Goal: Task Accomplishment & Management: Use online tool/utility

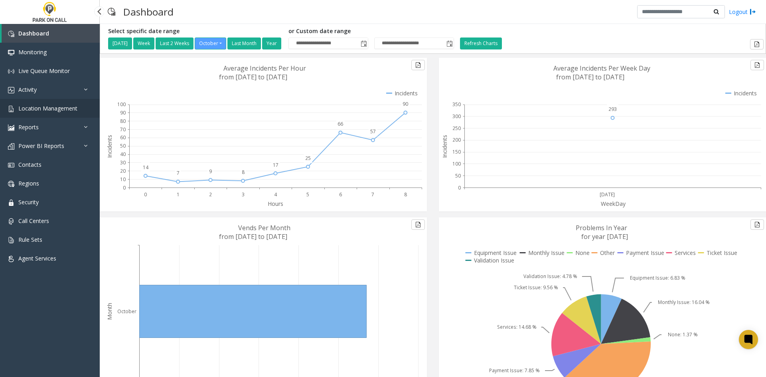
click at [57, 110] on span "Location Management" at bounding box center [47, 109] width 59 height 8
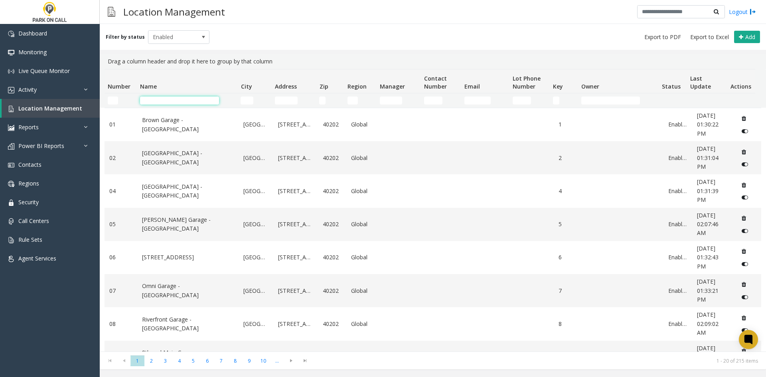
click at [164, 101] on input "Name Filter" at bounding box center [179, 101] width 79 height 8
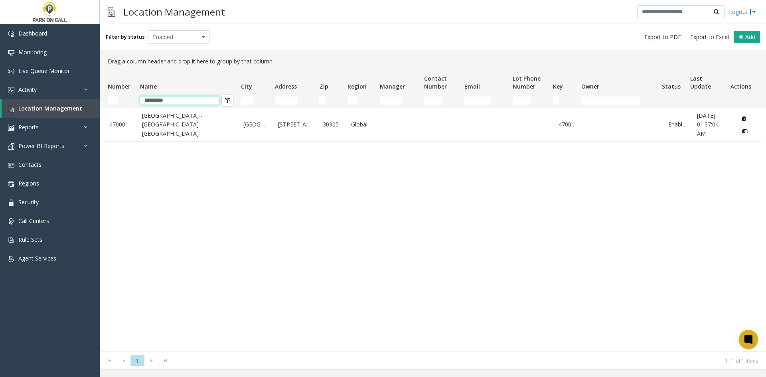
type input "*********"
click at [194, 125] on link "[GEOGRAPHIC_DATA] - [GEOGRAPHIC_DATA] [GEOGRAPHIC_DATA]" at bounding box center [188, 124] width 92 height 27
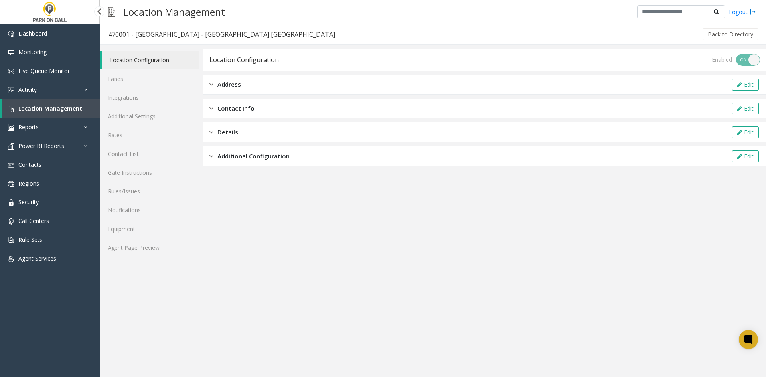
click at [51, 107] on span "Location Management" at bounding box center [50, 109] width 64 height 8
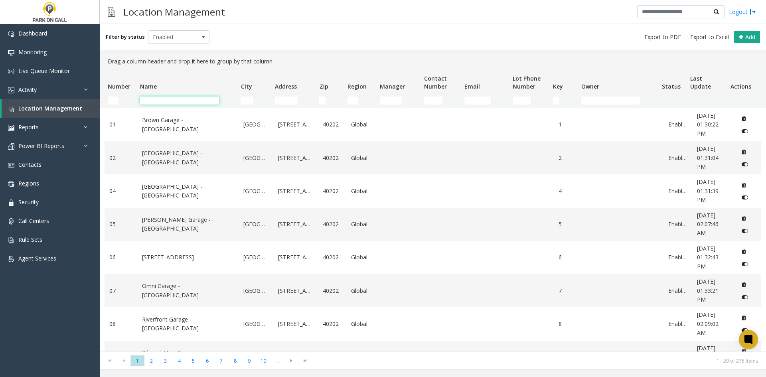
click at [162, 101] on input "Name Filter" at bounding box center [179, 101] width 79 height 8
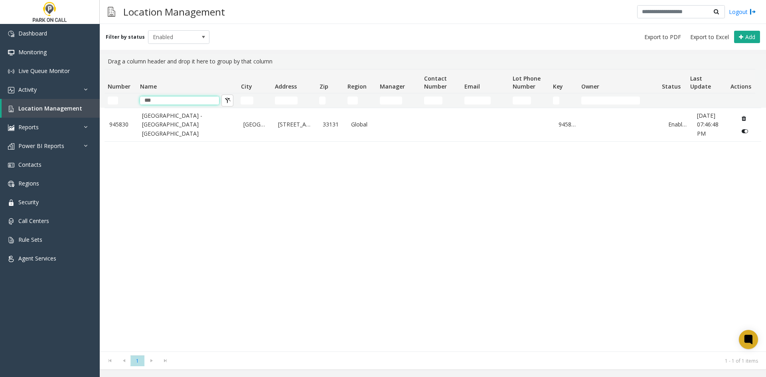
drag, startPoint x: 134, startPoint y: 102, endPoint x: 92, endPoint y: 101, distance: 42.3
click at [96, 105] on app-root "Dashboard Monitoring Live Queue Monitor Activity Daily Activity Lane Activity A…" at bounding box center [383, 188] width 766 height 377
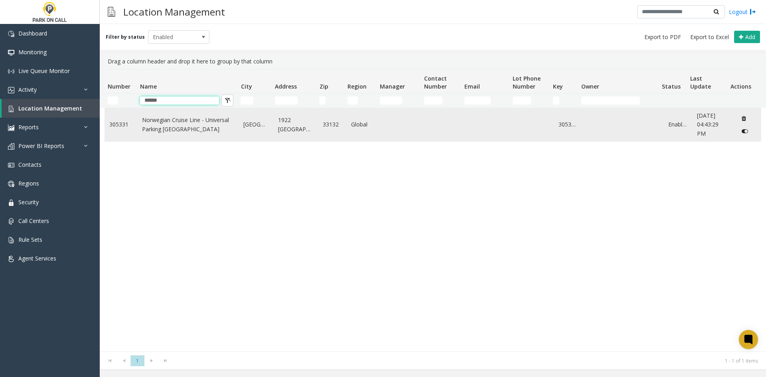
type input "******"
click at [187, 127] on link "Norwegian Cruise Line - Universal Parking [GEOGRAPHIC_DATA]" at bounding box center [188, 125] width 92 height 18
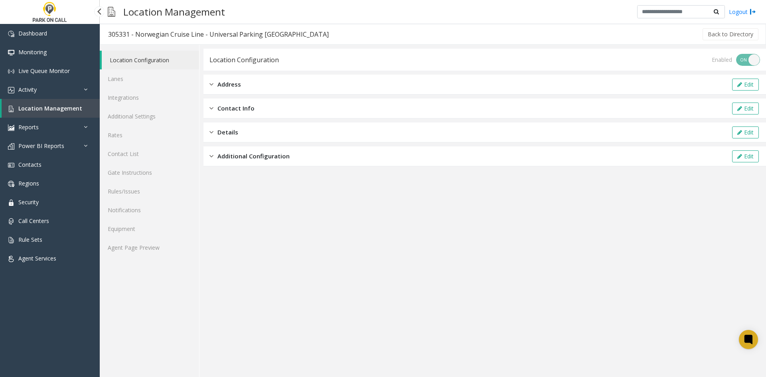
click at [36, 113] on link "Location Management" at bounding box center [51, 108] width 98 height 19
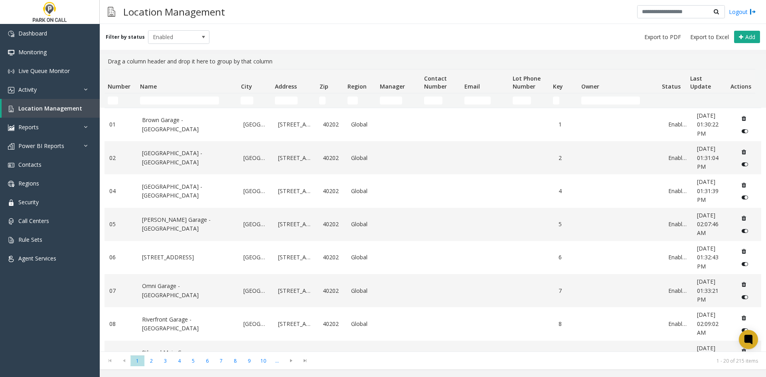
click at [167, 105] on td "Name Filter" at bounding box center [187, 100] width 101 height 14
click at [168, 100] on input "Name Filter" at bounding box center [179, 101] width 79 height 8
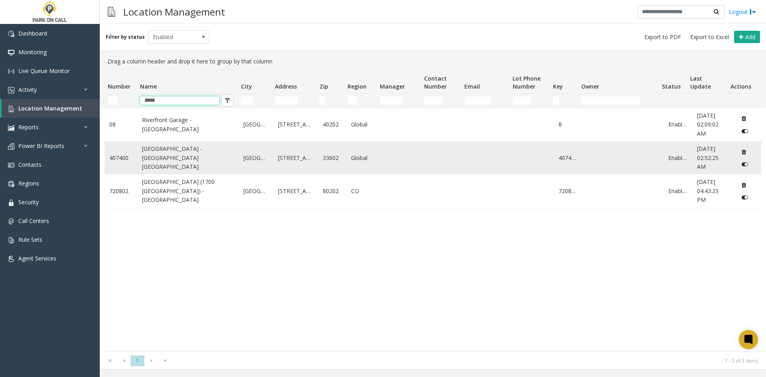
type input "*****"
click at [190, 162] on link "[GEOGRAPHIC_DATA] - [GEOGRAPHIC_DATA] [GEOGRAPHIC_DATA]" at bounding box center [188, 157] width 92 height 27
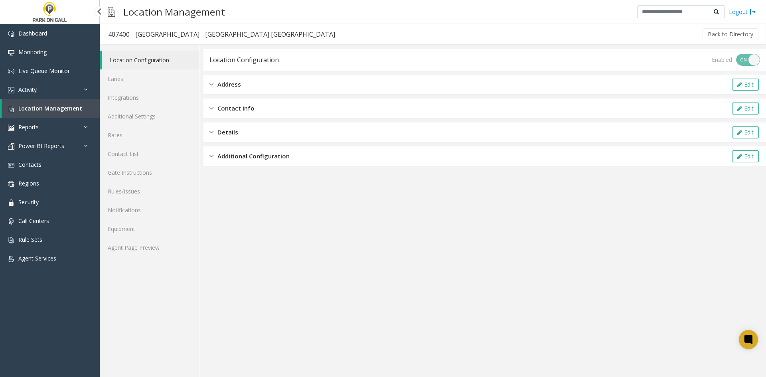
click at [62, 115] on link "Location Management" at bounding box center [51, 108] width 98 height 19
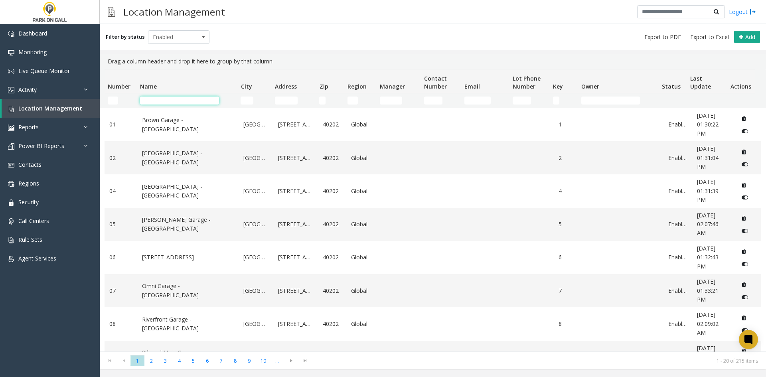
click at [184, 99] on input "Name Filter" at bounding box center [179, 101] width 79 height 8
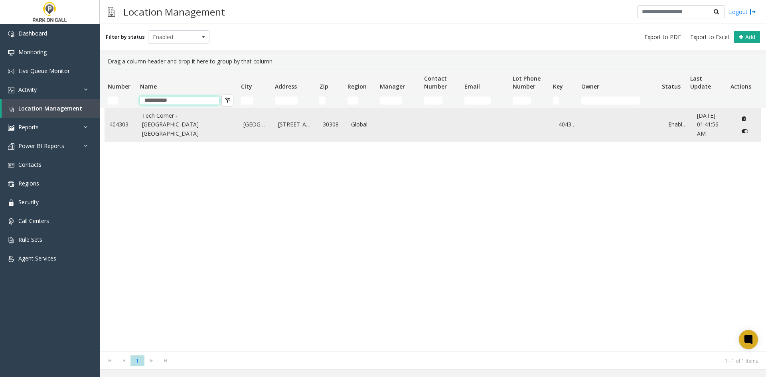
type input "**********"
click at [198, 132] on link "Tech Corner - [GEOGRAPHIC_DATA] [GEOGRAPHIC_DATA]" at bounding box center [188, 124] width 92 height 27
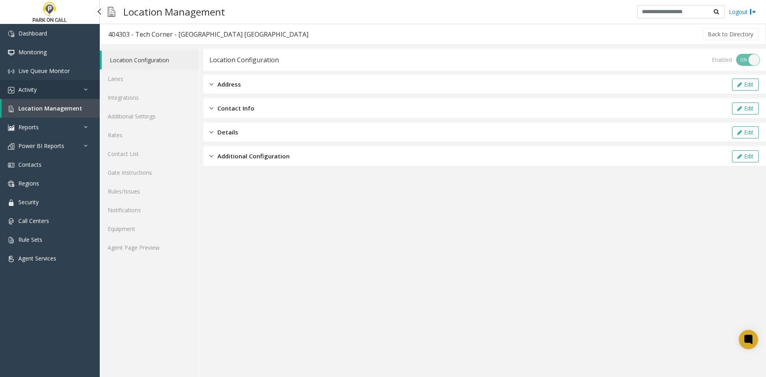
click at [42, 89] on link "Activity" at bounding box center [50, 89] width 100 height 19
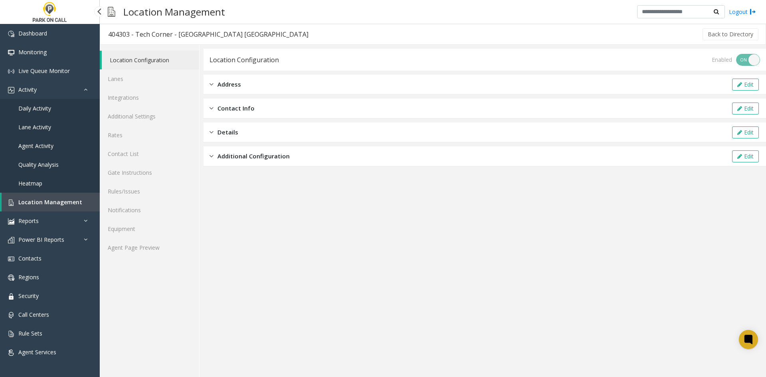
click at [42, 110] on span "Daily Activity" at bounding box center [34, 109] width 33 height 8
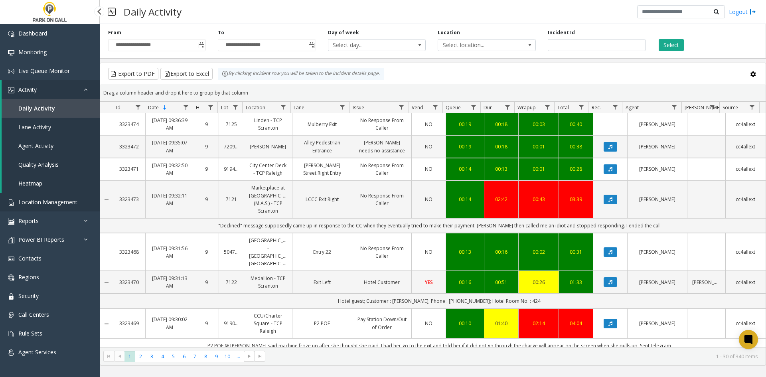
click at [55, 204] on span "Location Management" at bounding box center [47, 202] width 59 height 8
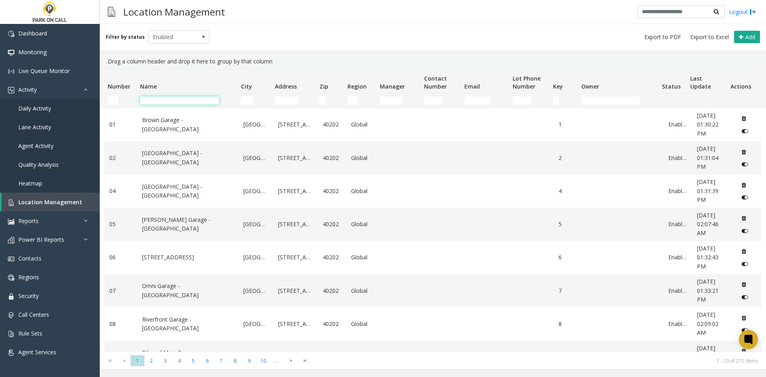
click at [174, 100] on input "Name Filter" at bounding box center [179, 101] width 79 height 8
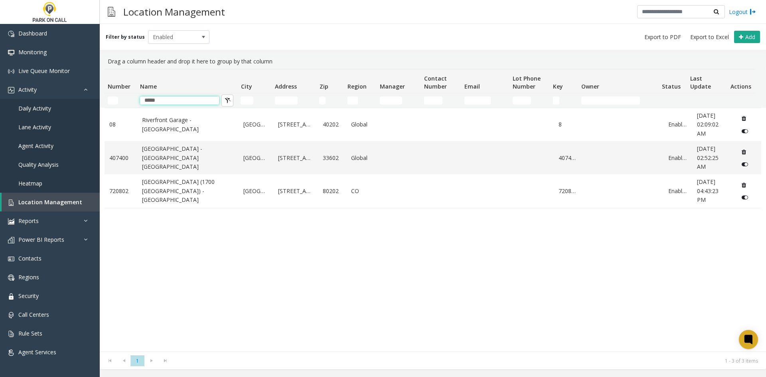
type input "*****"
click at [40, 113] on link "Daily Activity" at bounding box center [50, 108] width 100 height 19
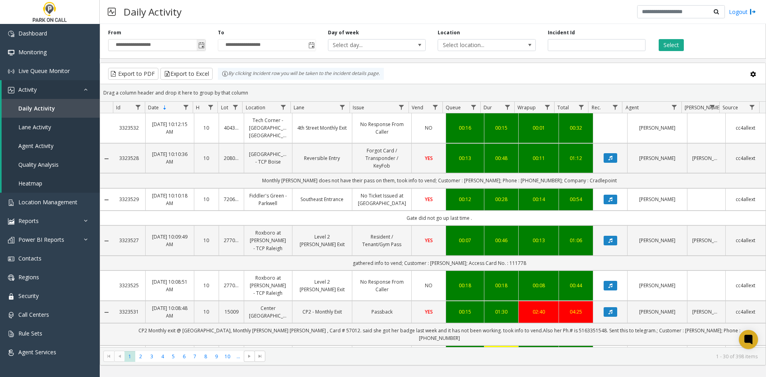
click at [200, 46] on span "Toggle popup" at bounding box center [201, 45] width 6 height 6
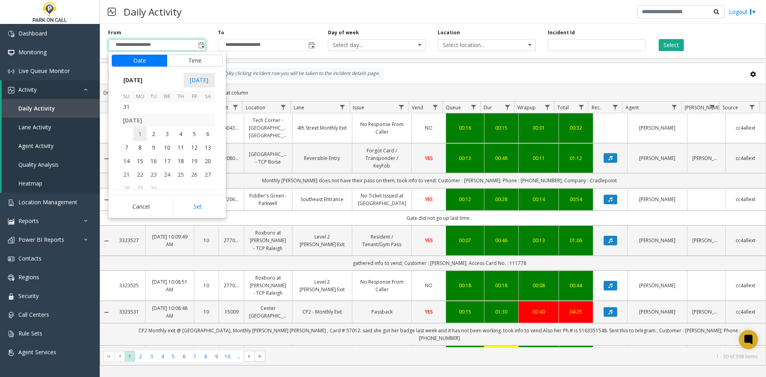
click at [138, 134] on span "1" at bounding box center [140, 134] width 14 height 14
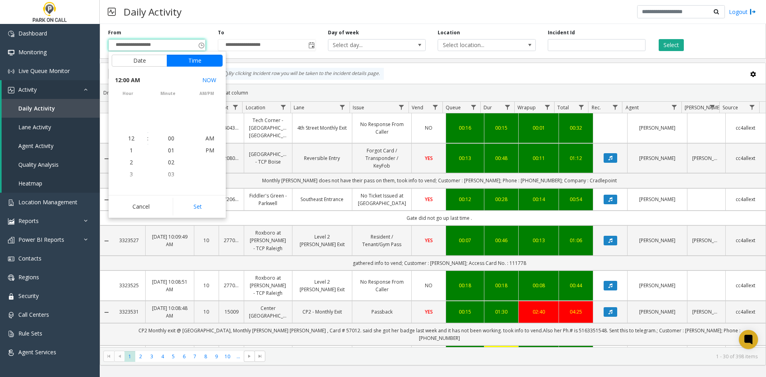
scroll to position [143241, 0]
click at [190, 204] on button "Set" at bounding box center [198, 207] width 50 height 18
type input "**********"
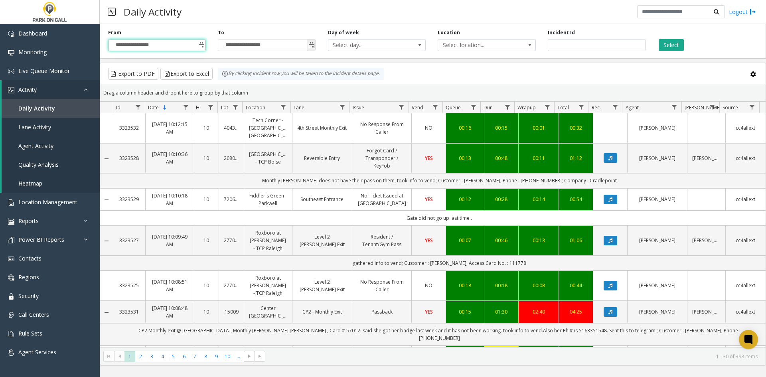
click at [313, 47] on span "Toggle popup" at bounding box center [312, 45] width 6 height 6
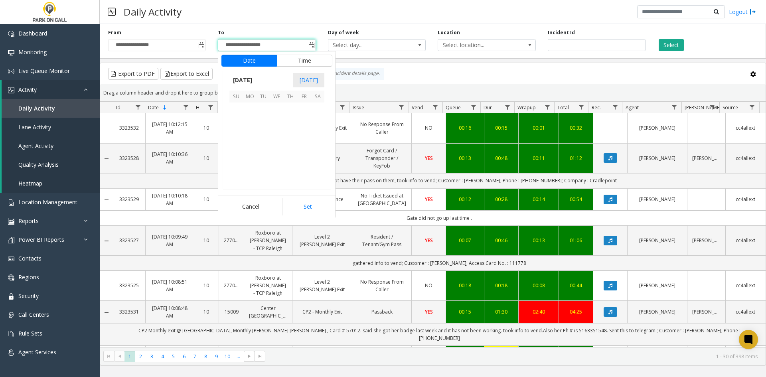
scroll to position [12, 0]
click at [261, 148] on span "30" at bounding box center [264, 149] width 14 height 14
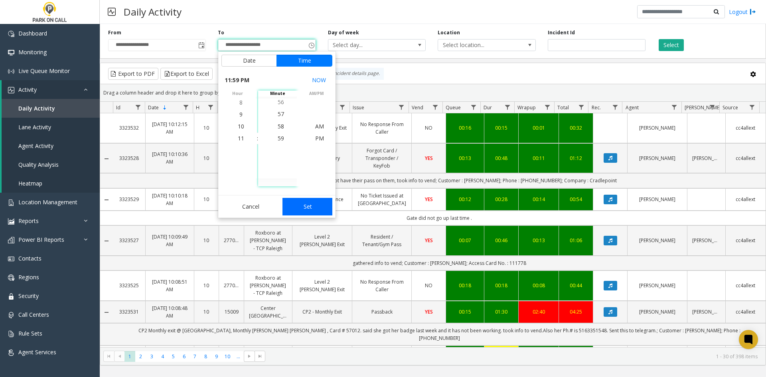
click at [303, 204] on button "Set" at bounding box center [308, 207] width 50 height 18
type input "**********"
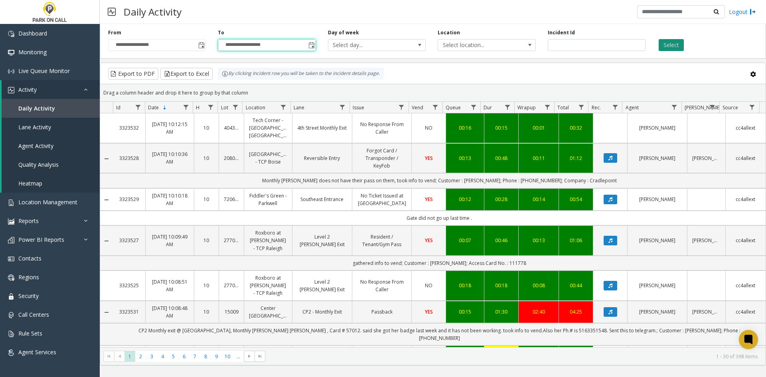
click at [672, 45] on button "Select" at bounding box center [671, 45] width 25 height 12
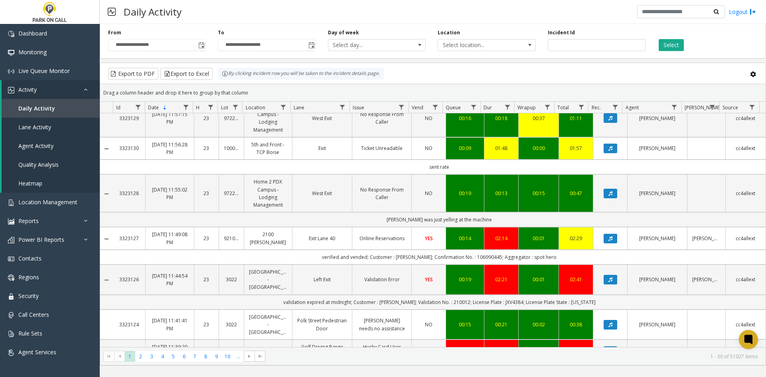
scroll to position [160, 0]
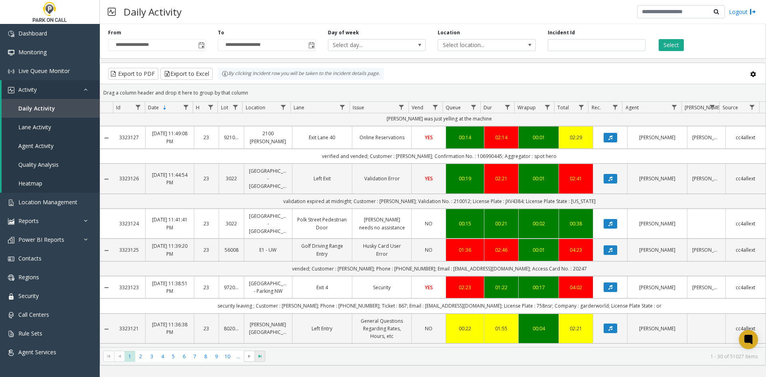
click at [259, 356] on span "Go to the last page" at bounding box center [260, 356] width 6 height 6
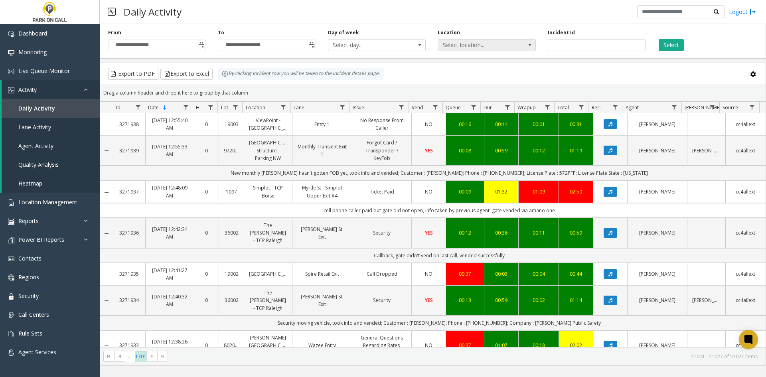
click at [524, 45] on span at bounding box center [529, 45] width 11 height 11
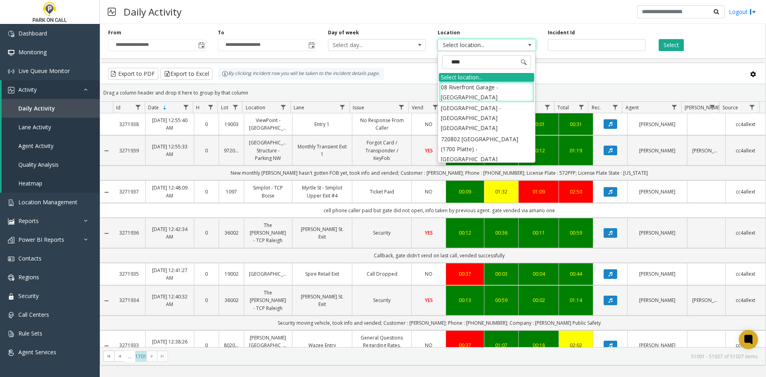
type input "*****"
click at [496, 134] on li "720802 [GEOGRAPHIC_DATA] (1700 Platte) - [GEOGRAPHIC_DATA]" at bounding box center [486, 149] width 95 height 31
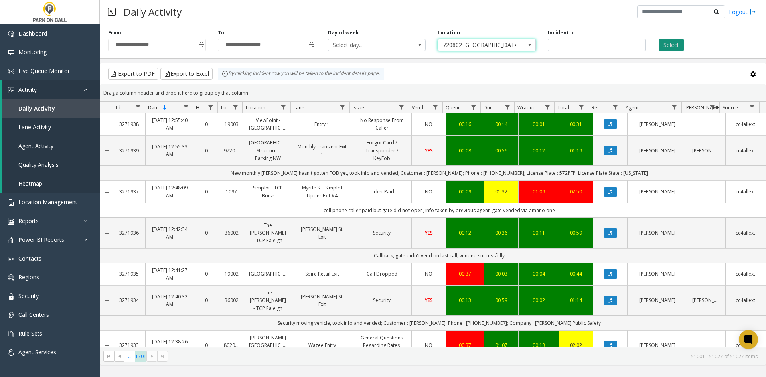
click at [670, 45] on button "Select" at bounding box center [671, 45] width 25 height 12
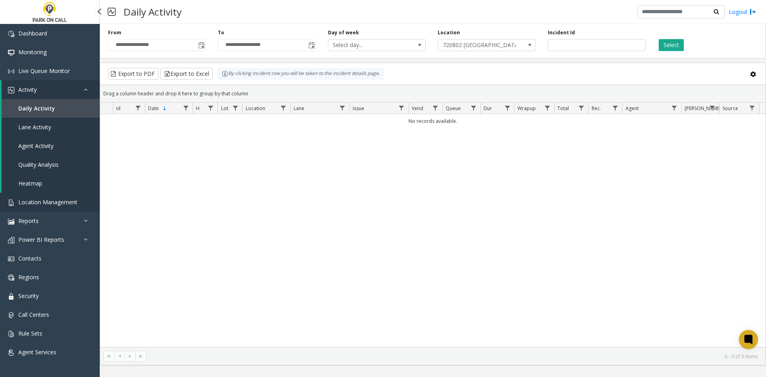
click at [52, 201] on span "Location Management" at bounding box center [47, 202] width 59 height 8
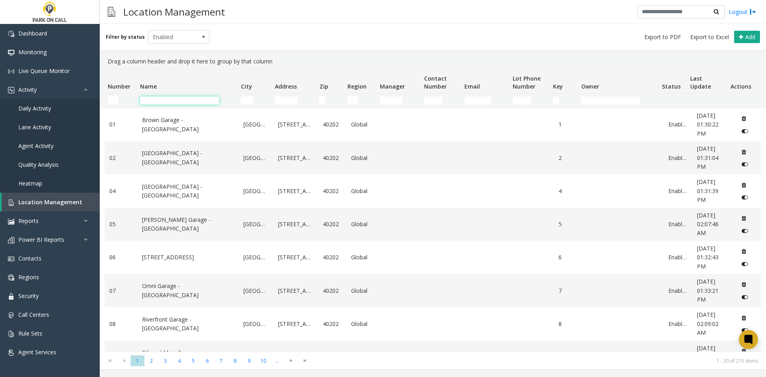
click at [169, 99] on input "Name Filter" at bounding box center [179, 101] width 79 height 8
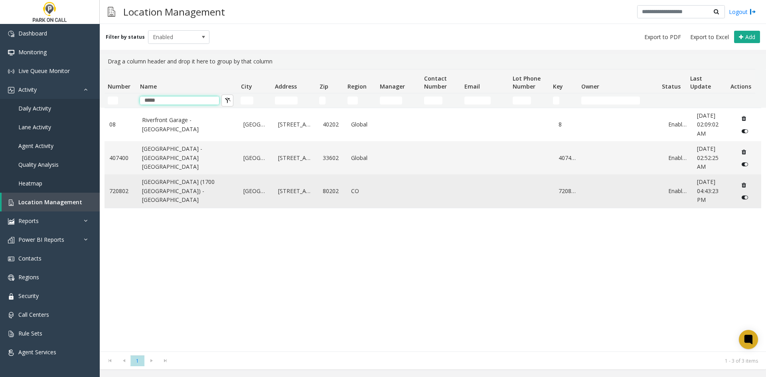
type input "*****"
click at [192, 194] on link "[GEOGRAPHIC_DATA] (1700 [GEOGRAPHIC_DATA]) - [GEOGRAPHIC_DATA]" at bounding box center [188, 191] width 92 height 27
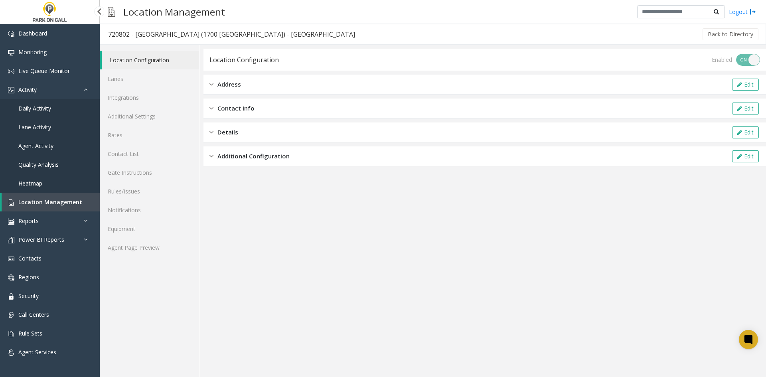
click at [31, 202] on span "Location Management" at bounding box center [50, 202] width 64 height 8
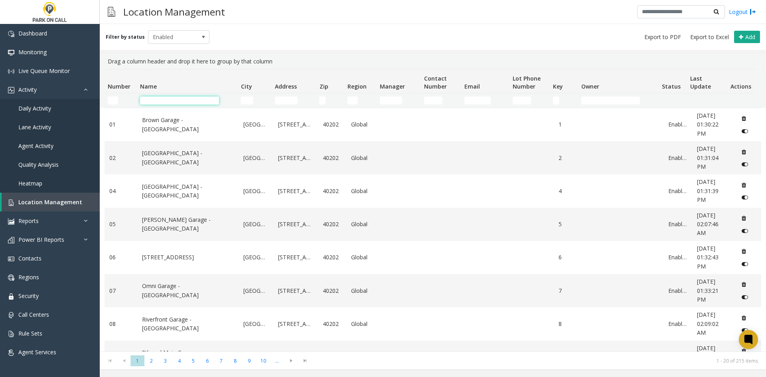
click at [173, 101] on input "Name Filter" at bounding box center [179, 101] width 79 height 8
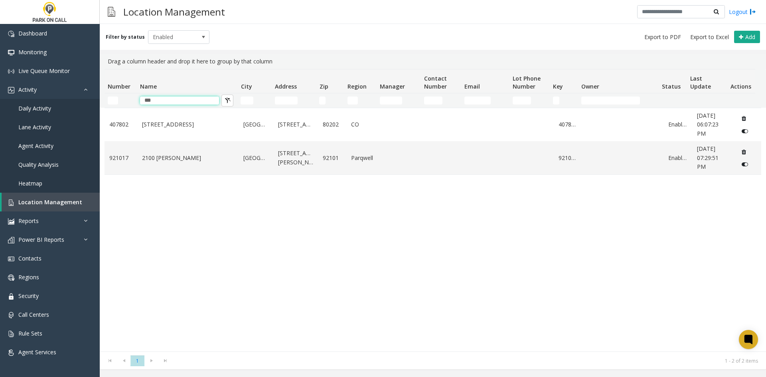
type input "***"
click at [59, 111] on link "Daily Activity" at bounding box center [50, 108] width 100 height 19
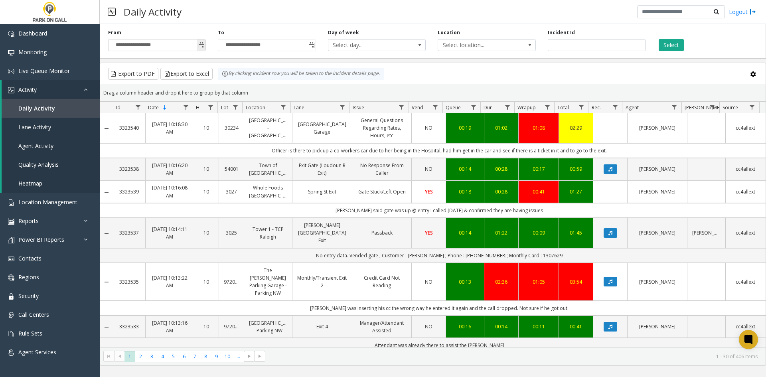
click at [200, 45] on span "Toggle popup" at bounding box center [201, 45] width 6 height 6
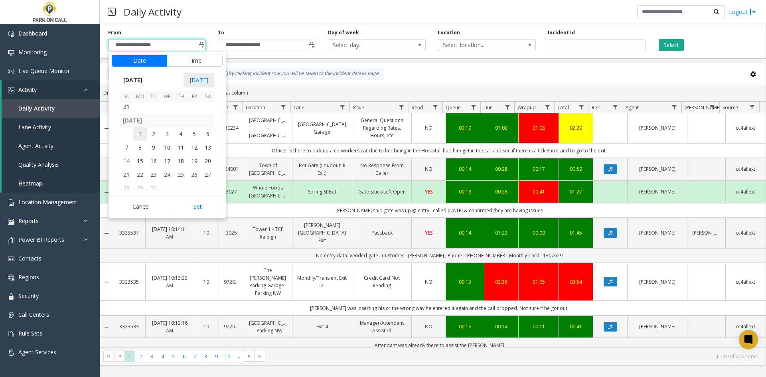
click at [139, 138] on span "1" at bounding box center [140, 134] width 14 height 14
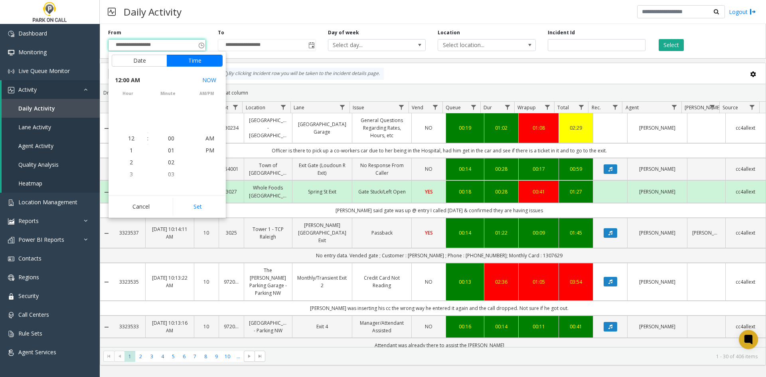
scroll to position [143241, 0]
click at [198, 211] on button "Set" at bounding box center [198, 207] width 50 height 18
type input "**********"
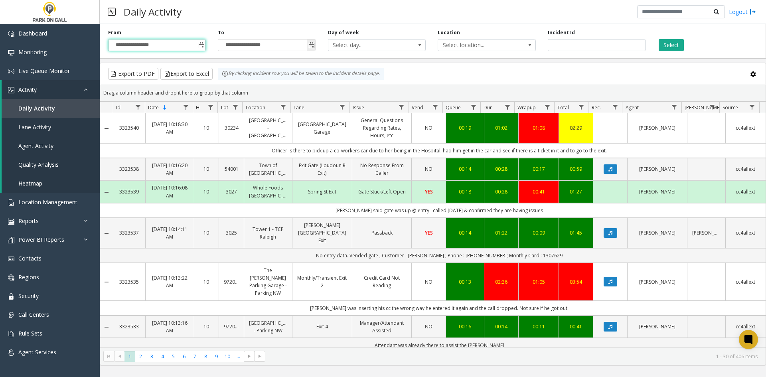
click at [310, 45] on span "Toggle popup" at bounding box center [312, 45] width 6 height 6
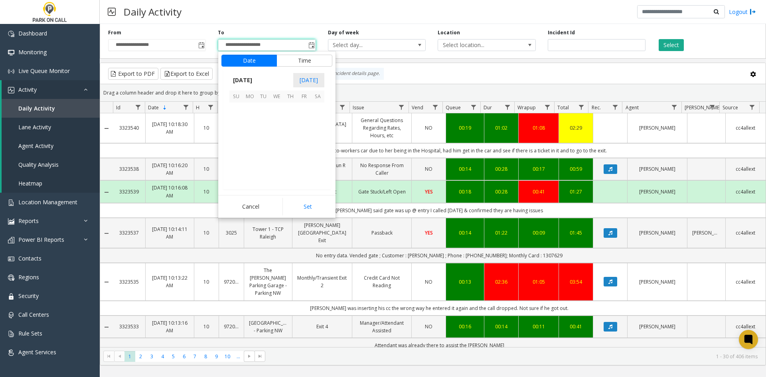
scroll to position [12, 0]
click at [265, 108] on span "30" at bounding box center [264, 109] width 14 height 14
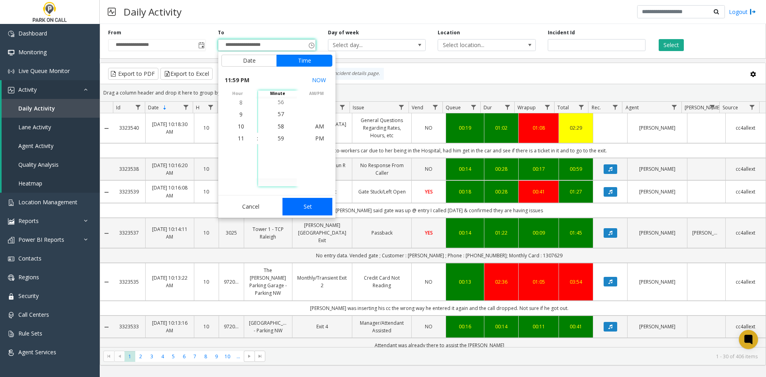
click at [301, 209] on button "Set" at bounding box center [308, 207] width 50 height 18
type input "**********"
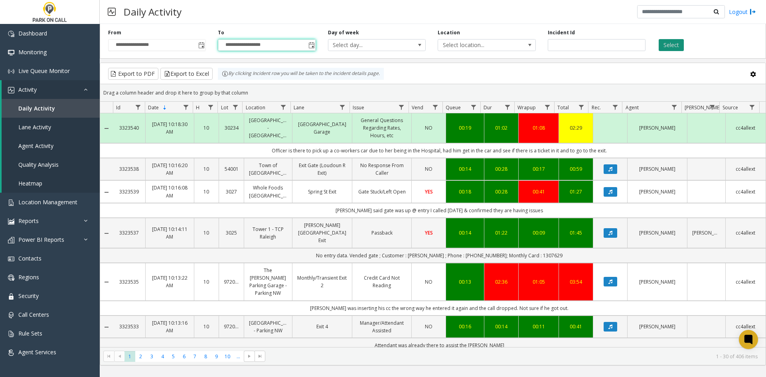
click at [678, 48] on button "Select" at bounding box center [671, 45] width 25 height 12
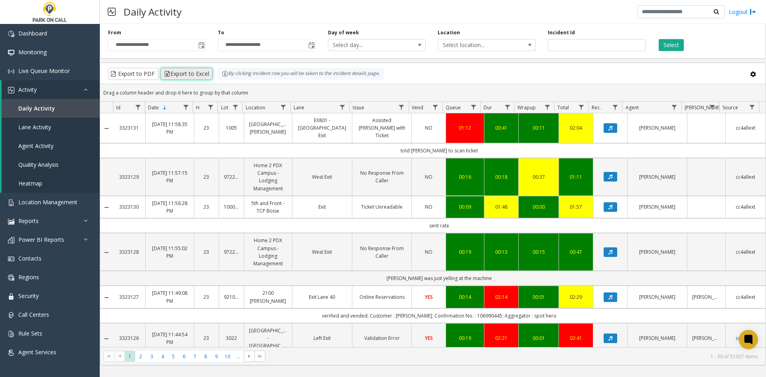
click at [184, 78] on button "Export to Excel" at bounding box center [186, 74] width 52 height 12
